Goal: Browse casually: Explore the website without a specific task or goal

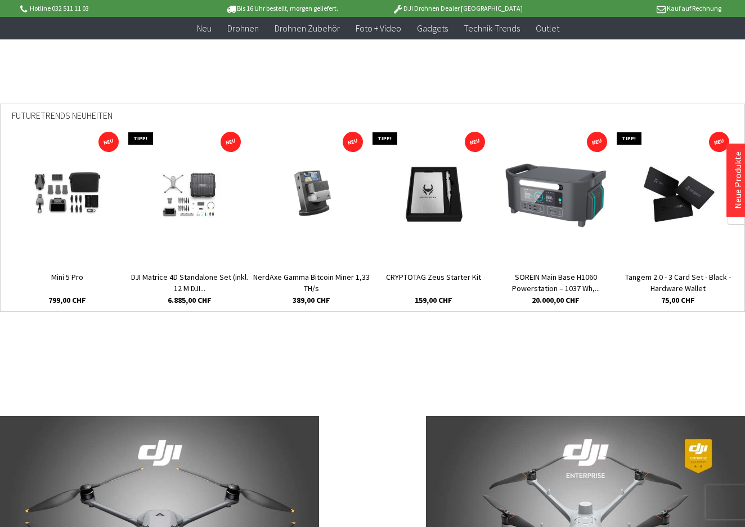
scroll to position [398, 0]
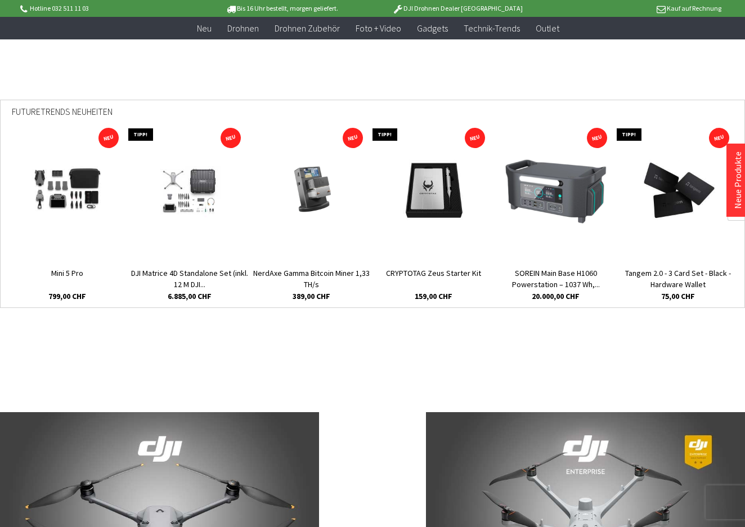
click at [557, 183] on img at bounding box center [556, 191] width 104 height 68
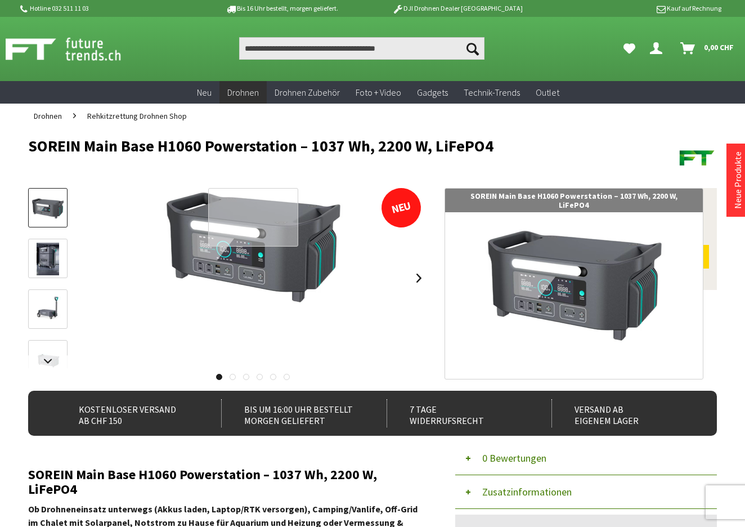
click at [250, 210] on div at bounding box center [253, 217] width 90 height 59
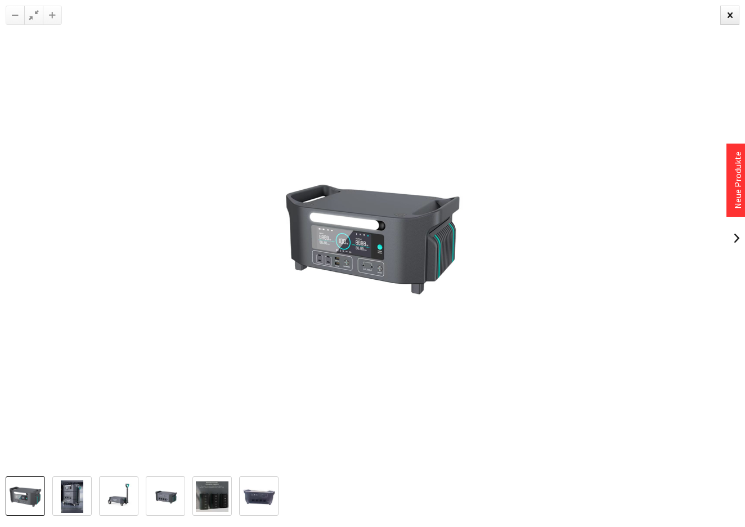
click at [122, 492] on img at bounding box center [118, 496] width 33 height 33
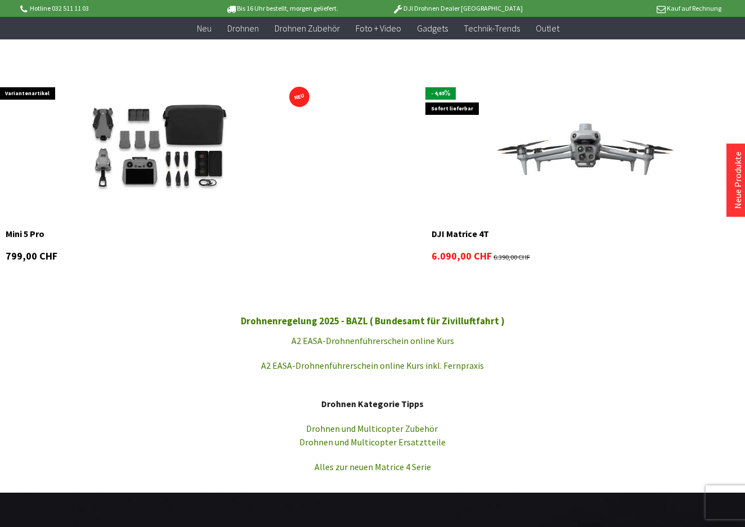
scroll to position [1151, 0]
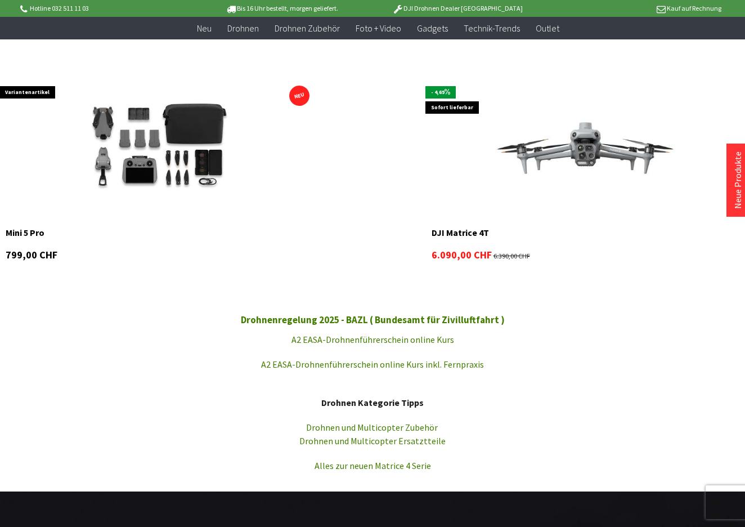
click at [347, 336] on link "A2 EASA-Drohnenführerschein online Kurs" at bounding box center [372, 339] width 163 height 11
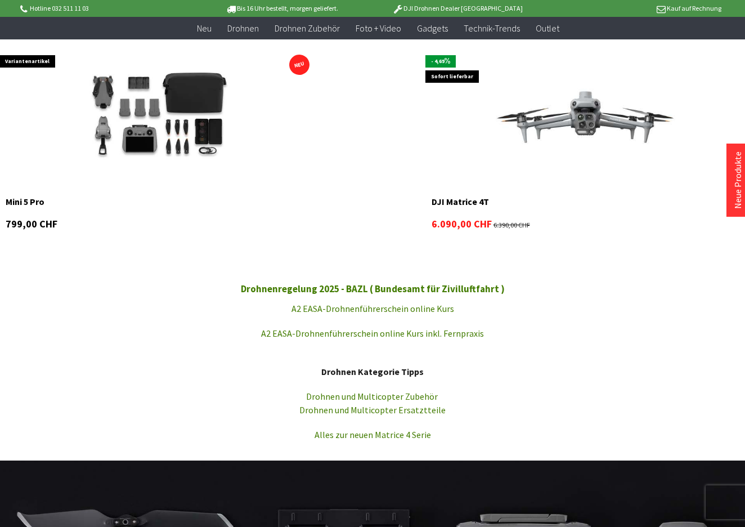
scroll to position [1023, 0]
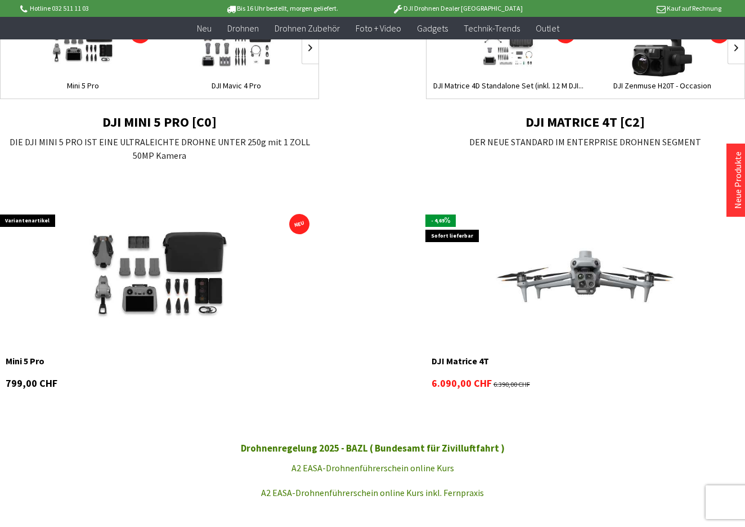
click at [179, 277] on img at bounding box center [159, 278] width 207 height 138
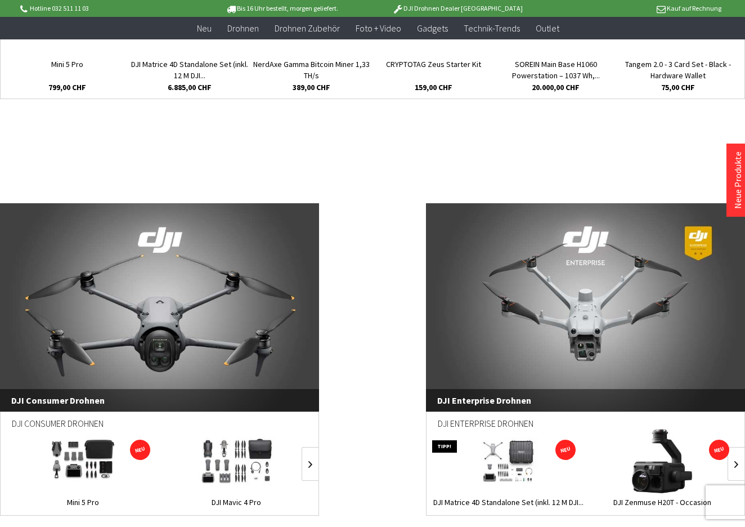
scroll to position [596, 0]
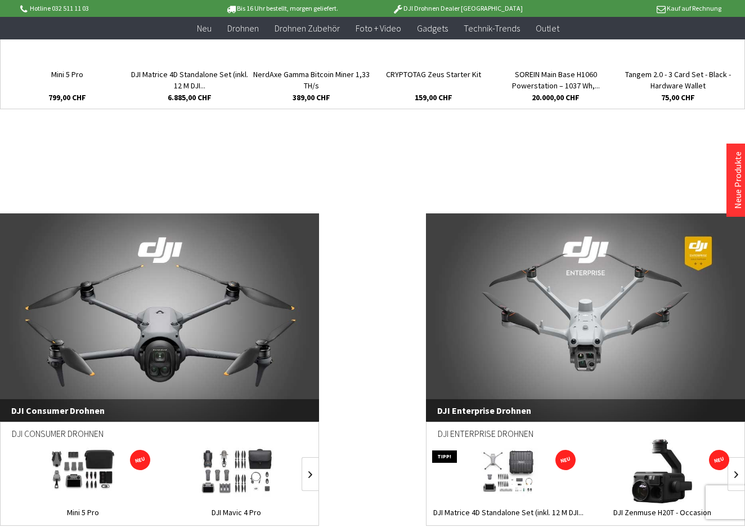
click at [612, 320] on link "DJI Enterprise Drohnen" at bounding box center [585, 317] width 319 height 208
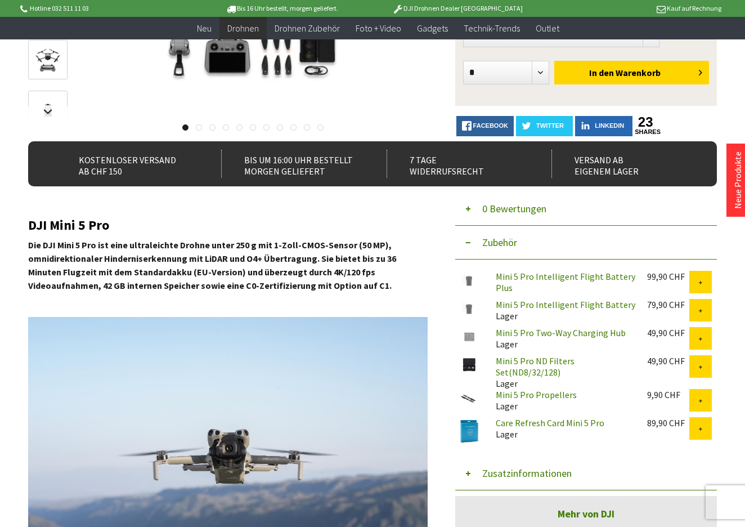
scroll to position [169, 0]
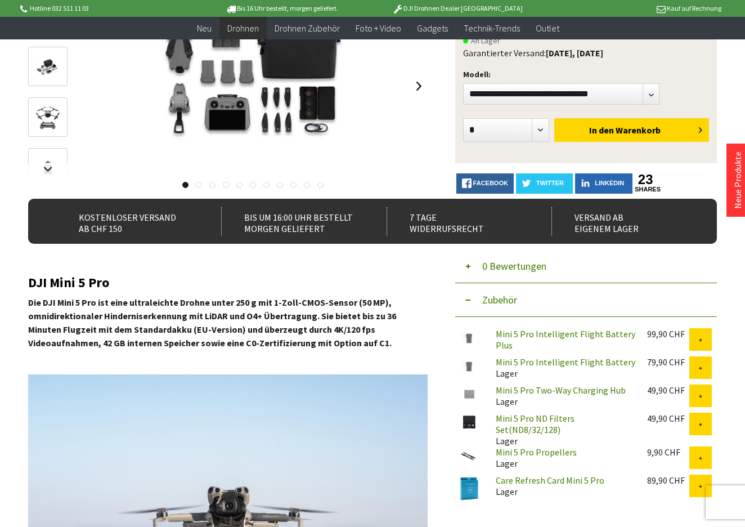
click at [505, 335] on link "Mini 5 Pro Intelligent Flight Battery Plus" at bounding box center [566, 339] width 140 height 23
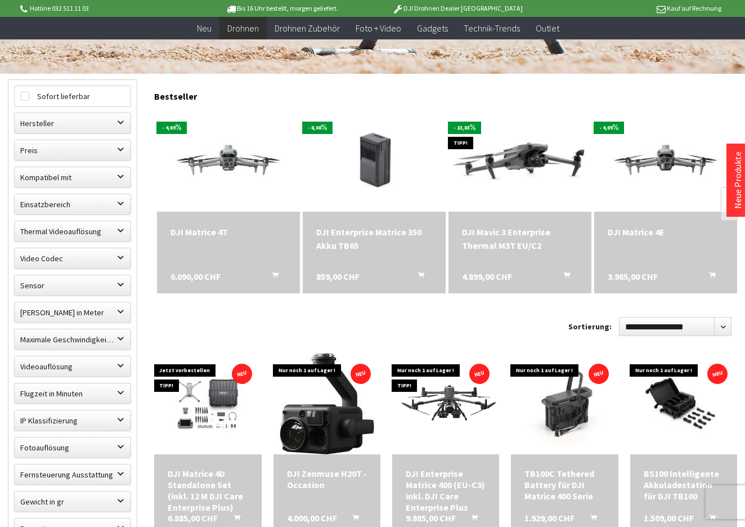
scroll to position [293, 0]
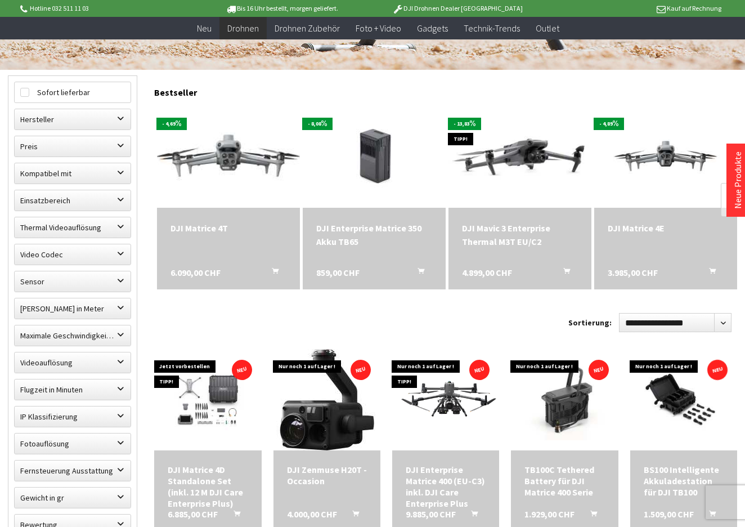
click at [236, 154] on img at bounding box center [228, 157] width 200 height 113
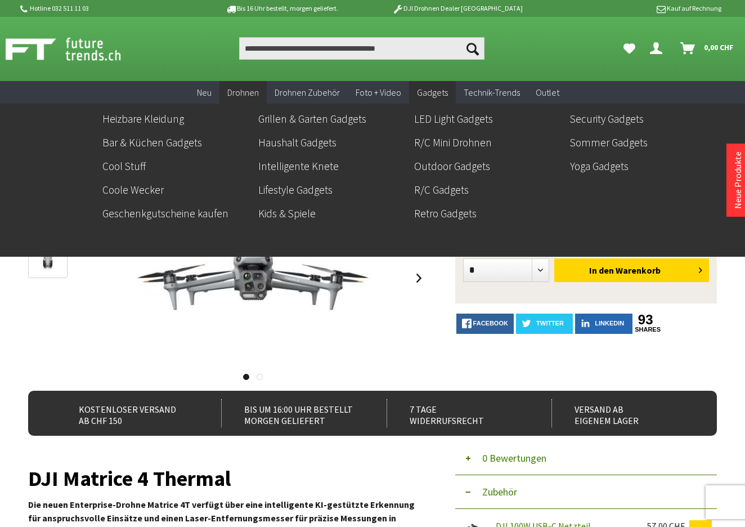
click at [434, 87] on span "Gadgets" at bounding box center [432, 92] width 31 height 11
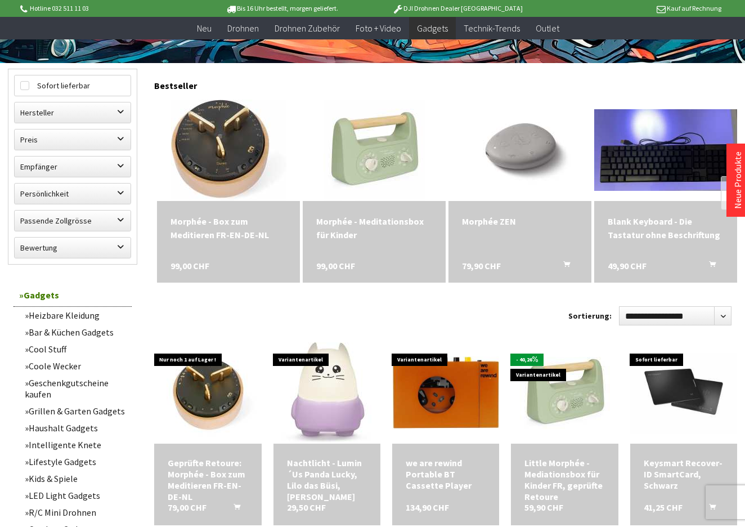
scroll to position [479, 0]
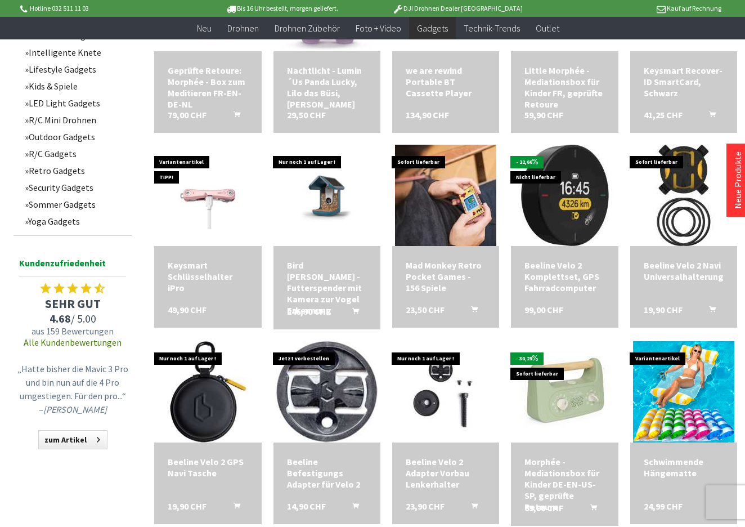
scroll to position [693, 0]
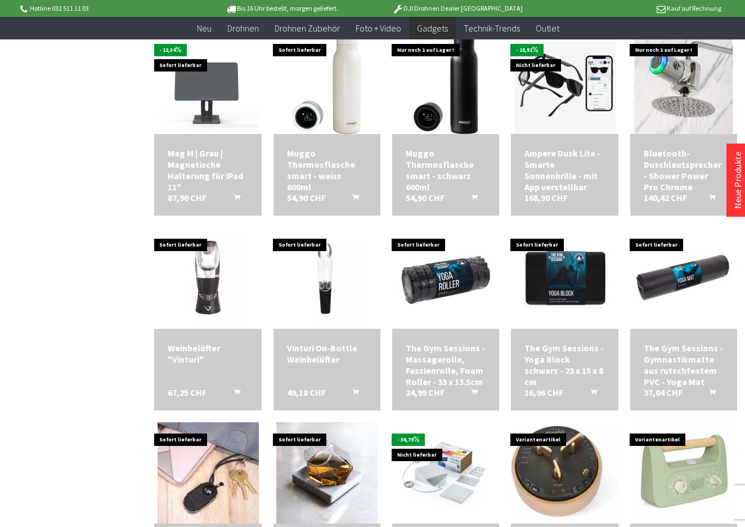
scroll to position [1395, 0]
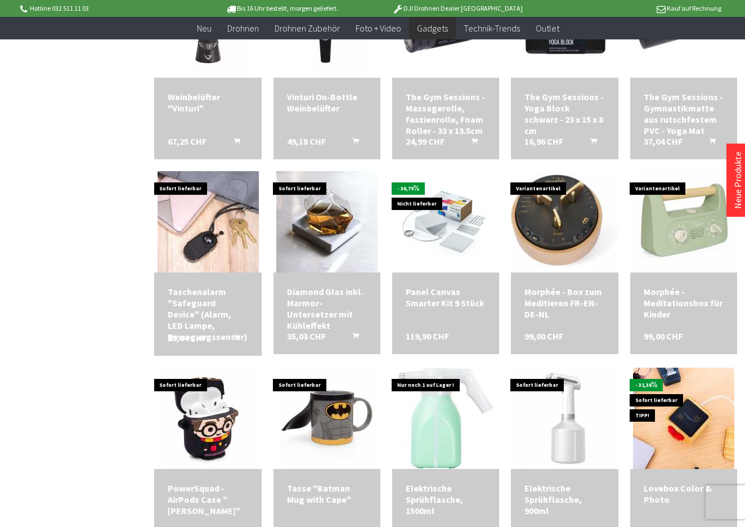
scroll to position [1736, 0]
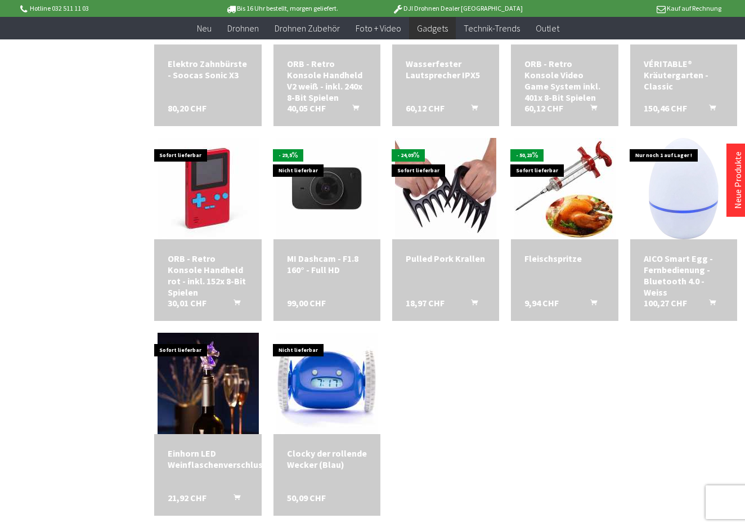
scroll to position [3277, 0]
